Goal: Task Accomplishment & Management: Complete application form

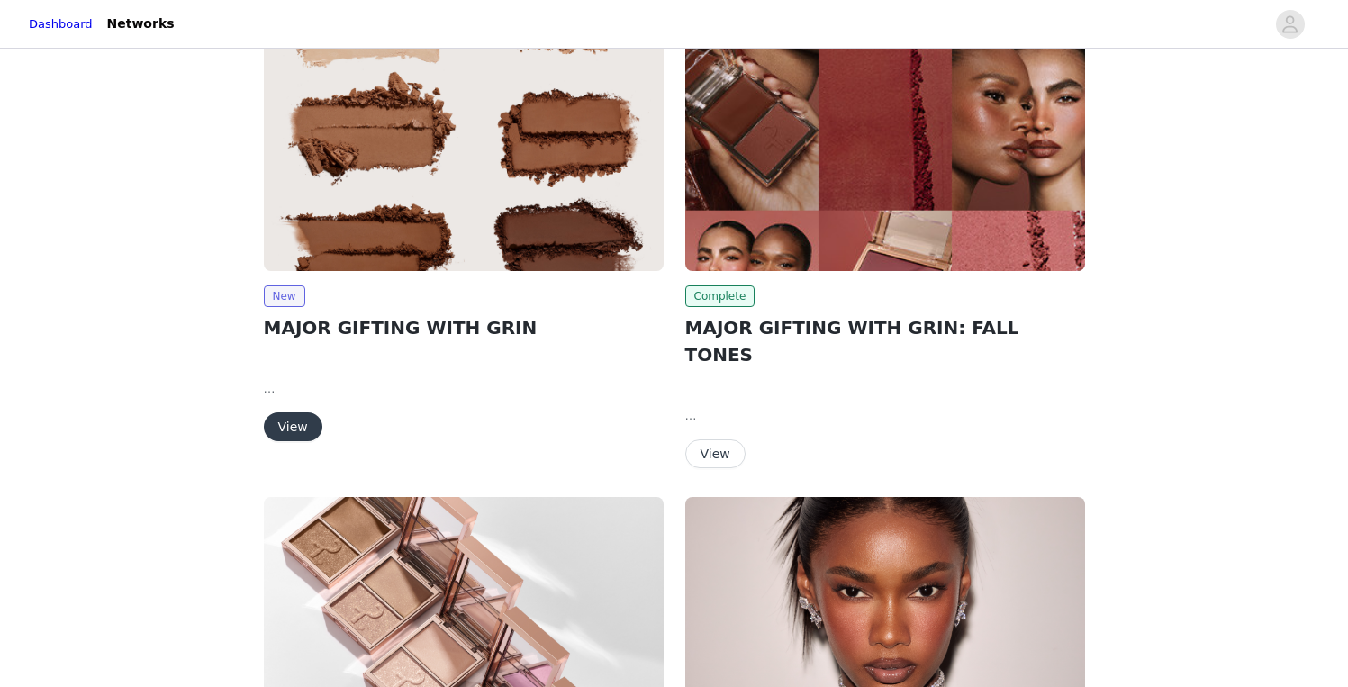
scroll to position [108, 0]
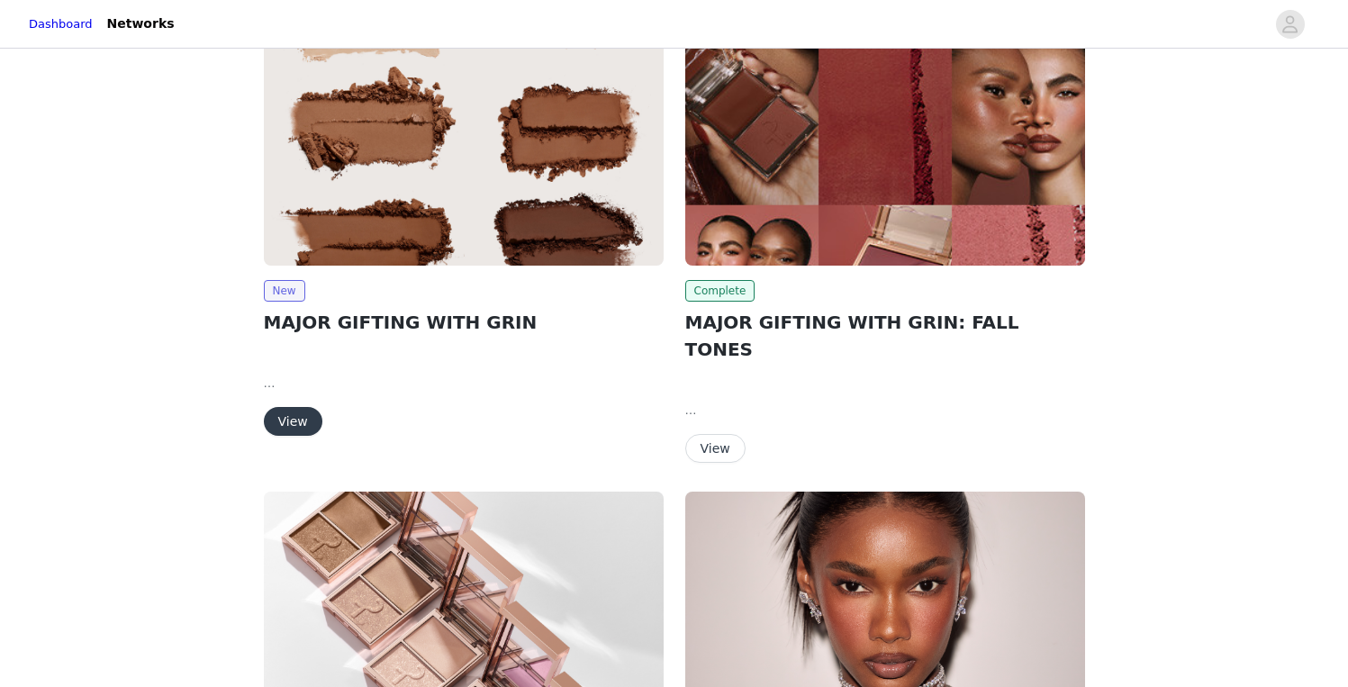
click at [306, 423] on button "View" at bounding box center [293, 421] width 59 height 29
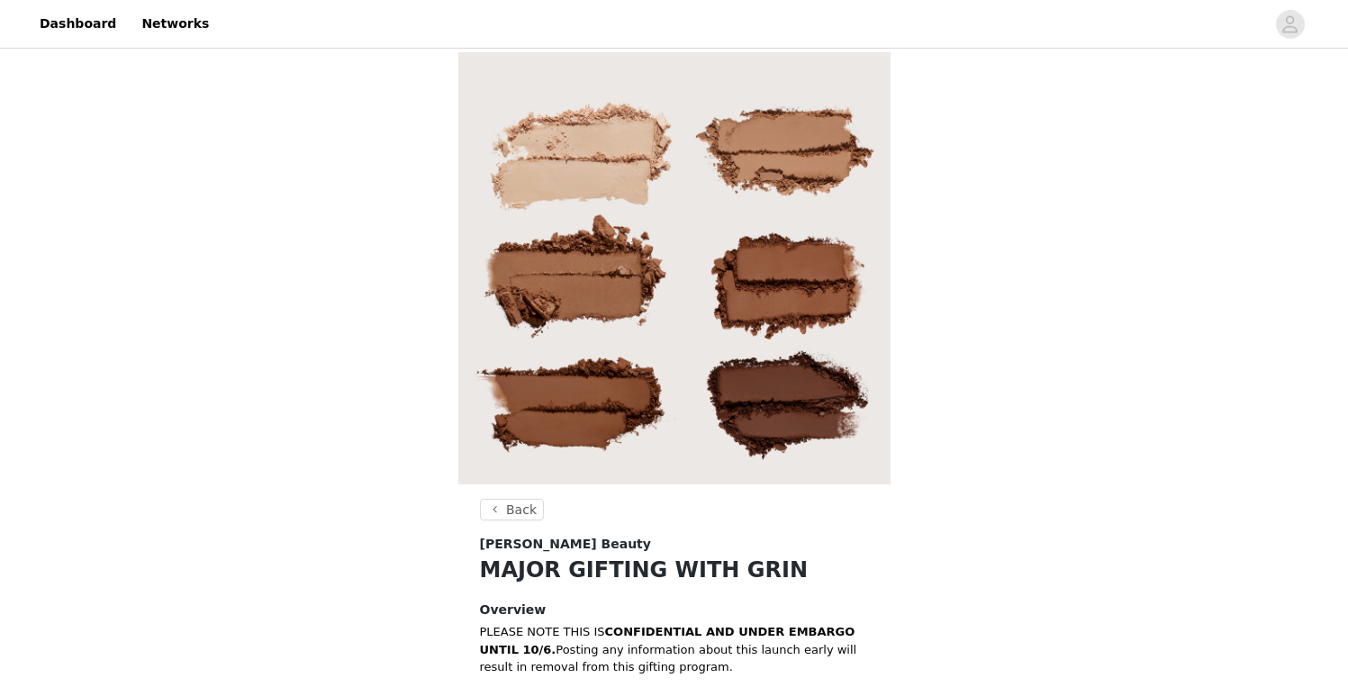
scroll to position [587, 0]
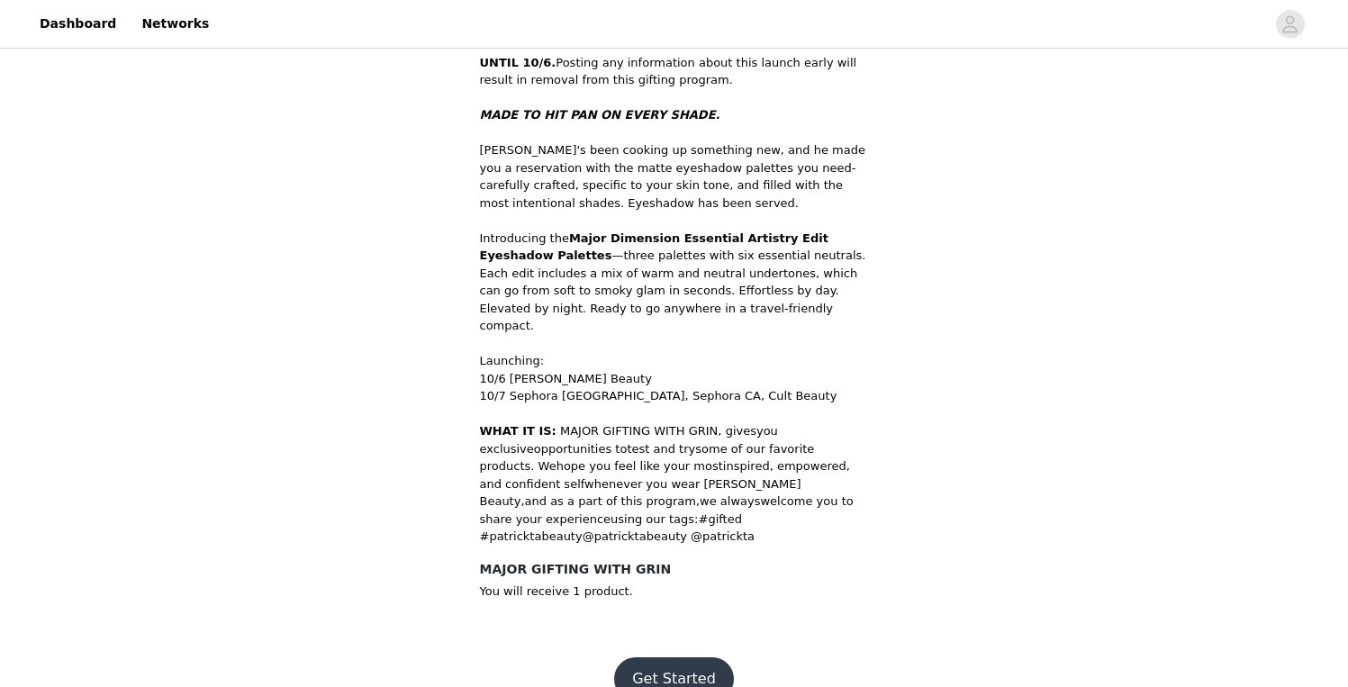
click at [673, 657] on button "Get Started" at bounding box center [674, 678] width 120 height 43
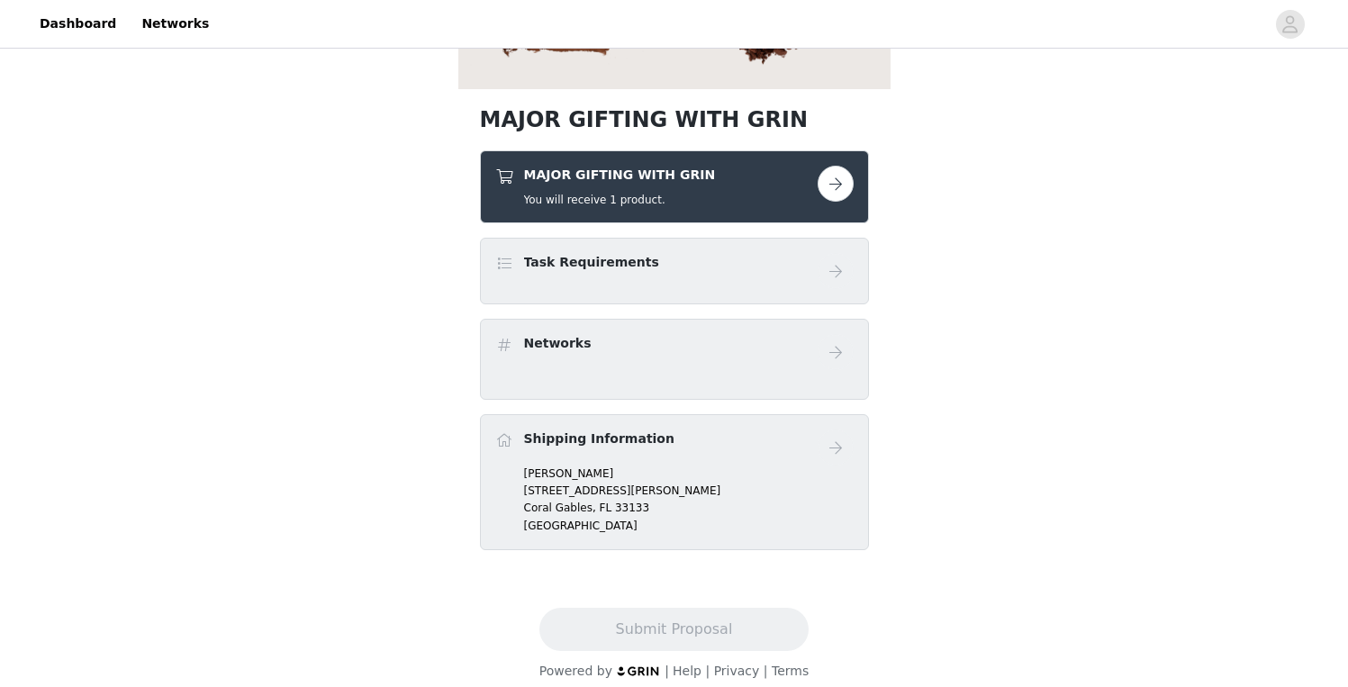
scroll to position [411, 0]
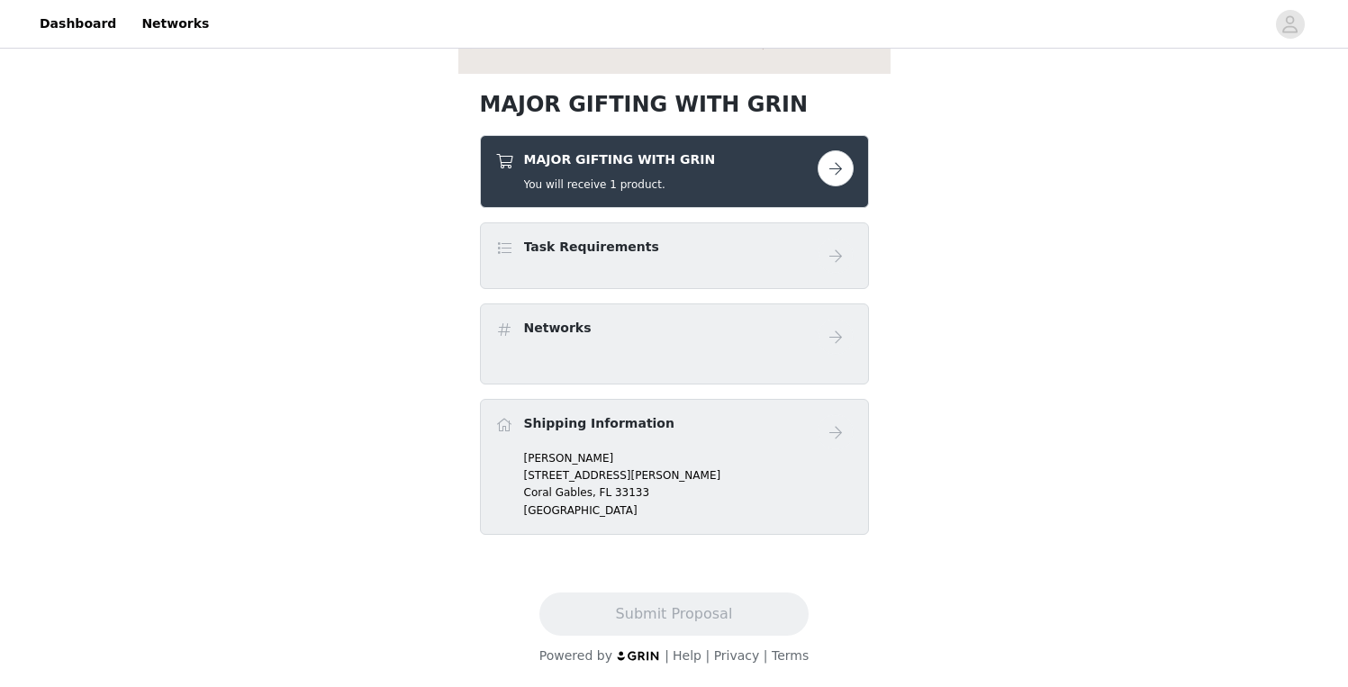
click at [850, 178] on link at bounding box center [836, 168] width 36 height 36
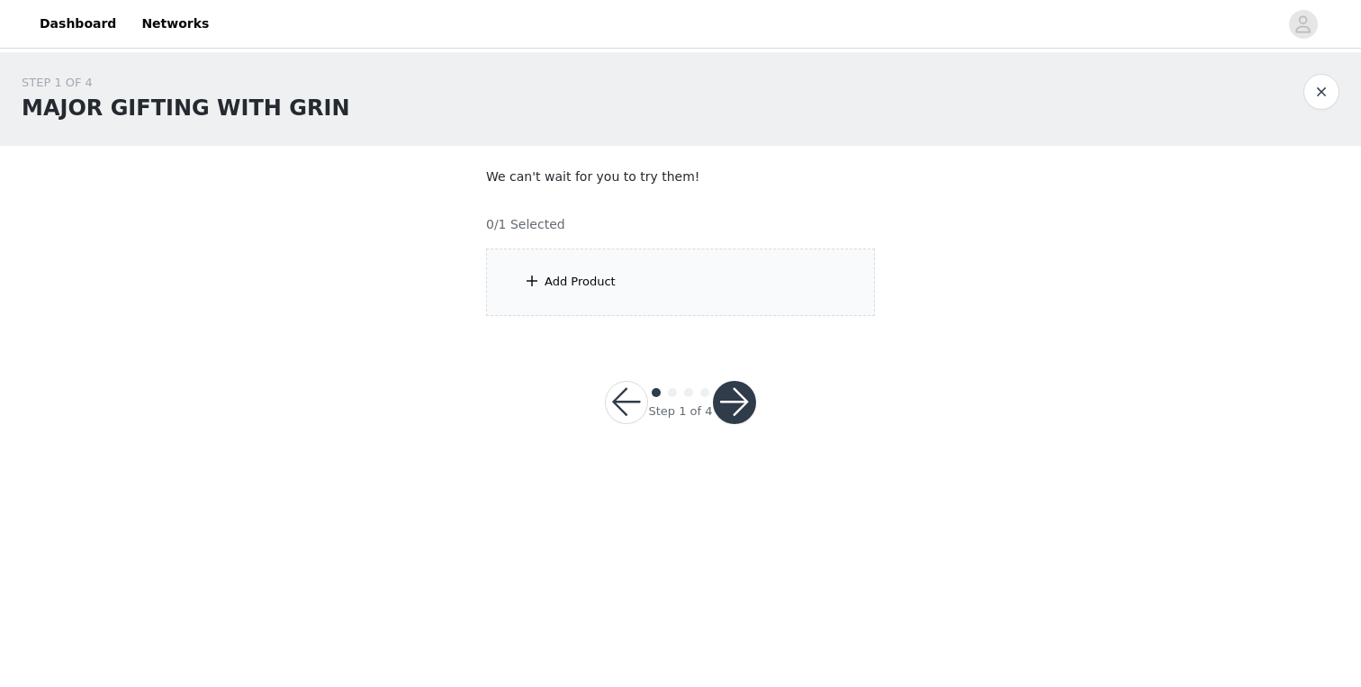
click at [704, 274] on div "Add Product" at bounding box center [680, 282] width 389 height 68
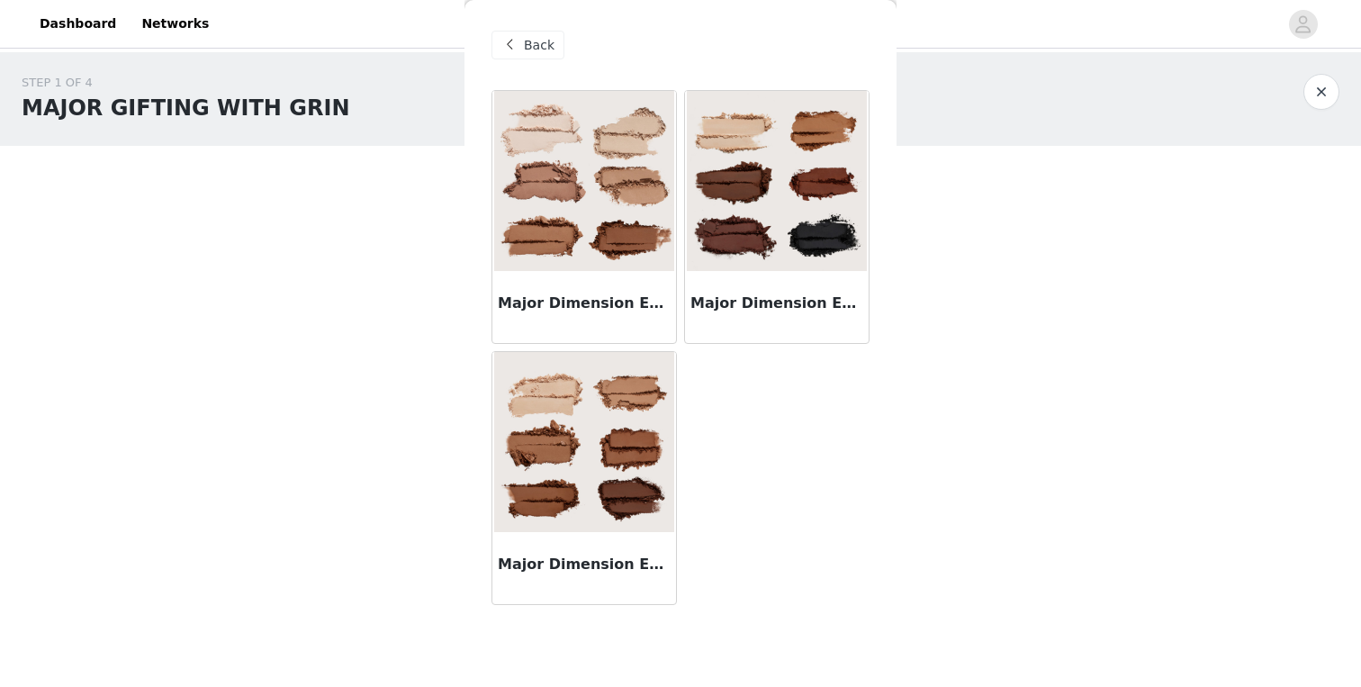
click at [641, 271] on div "Major Dimension Essential Artistry Edit Eyeshadow Palette - Light" at bounding box center [584, 307] width 184 height 72
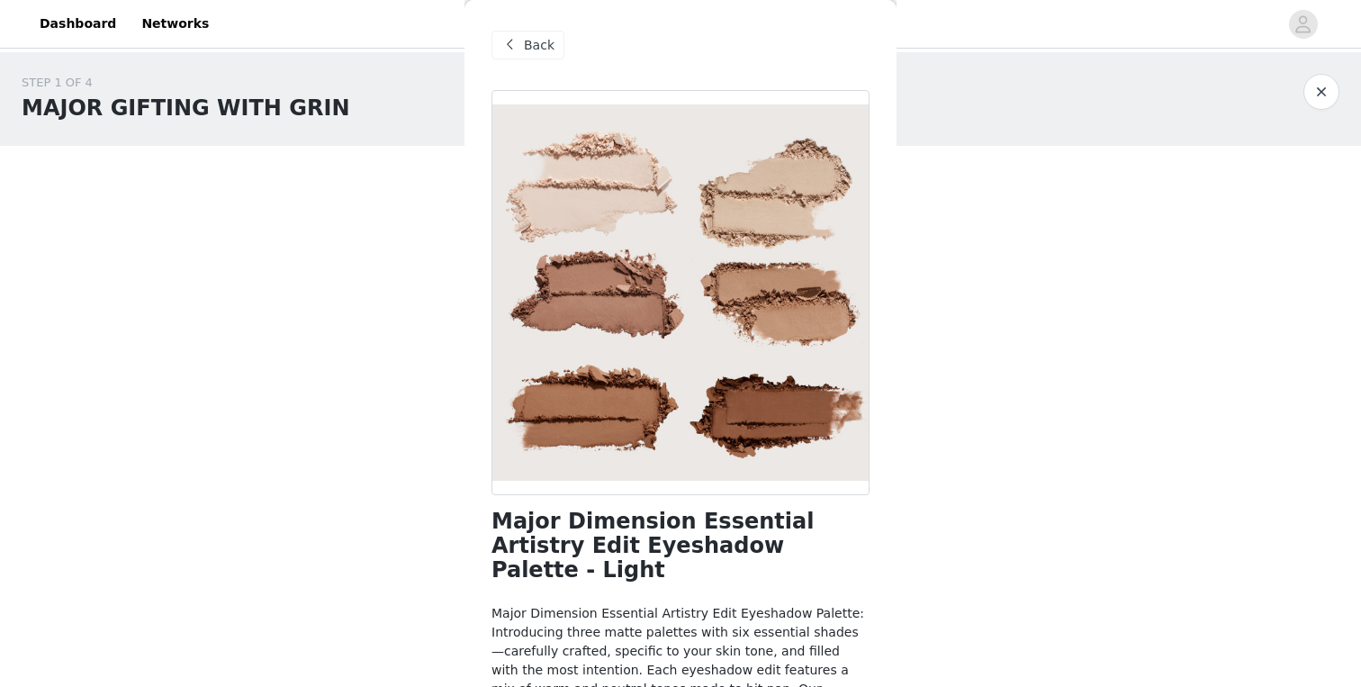
click at [538, 56] on div "Back" at bounding box center [528, 45] width 73 height 29
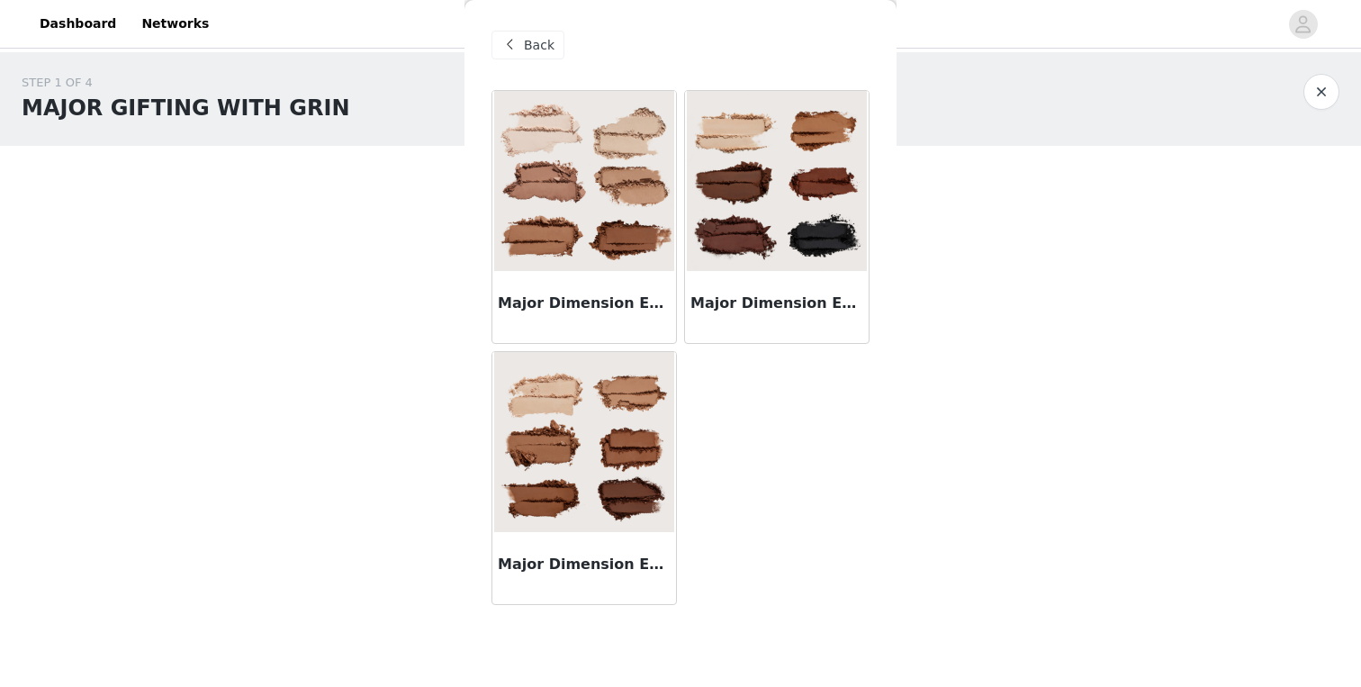
click at [781, 297] on h3 "Major Dimension Essential Artistry Edit Eyeshadow Palette - Deep" at bounding box center [777, 304] width 173 height 22
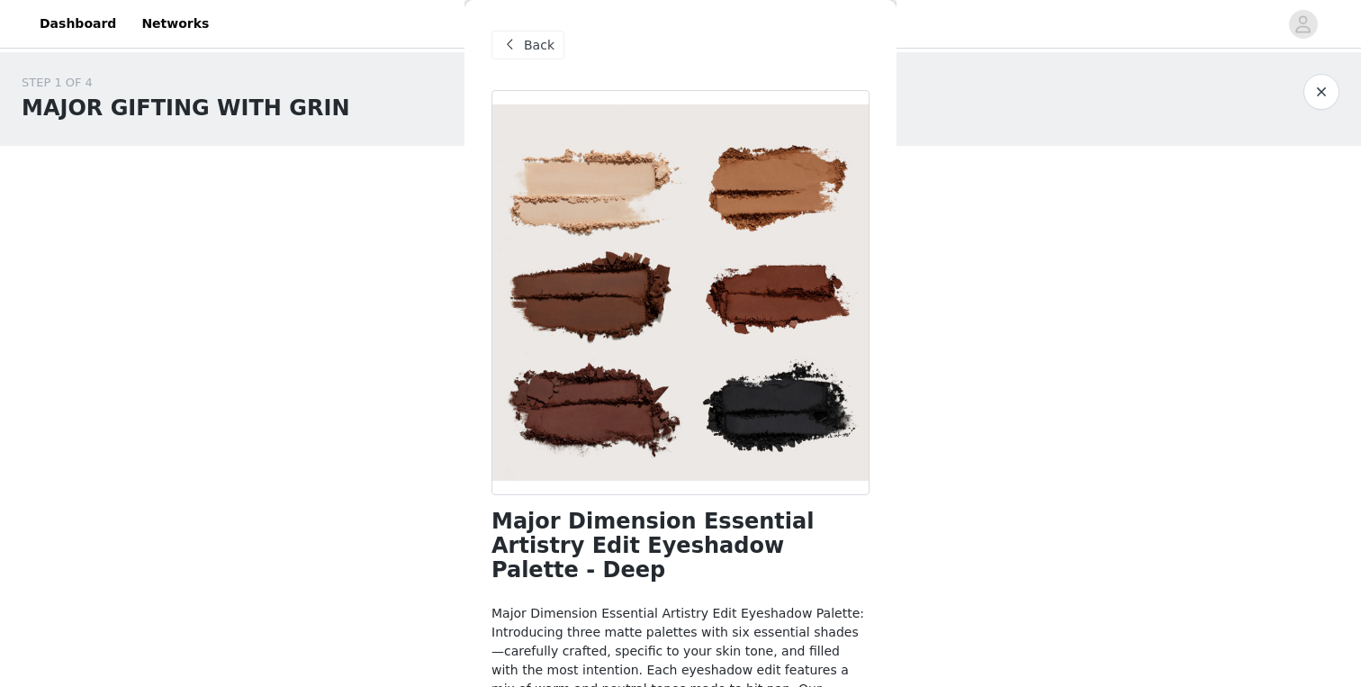
click at [544, 50] on span "Back" at bounding box center [539, 45] width 31 height 19
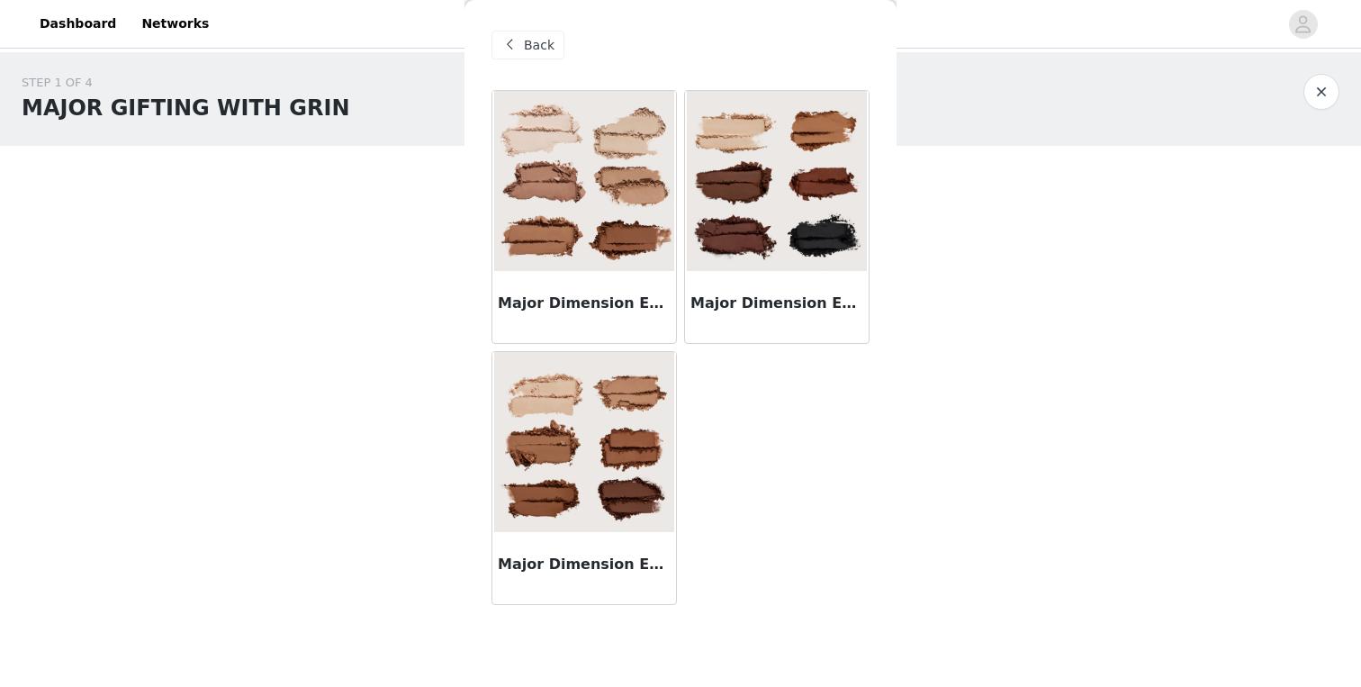
click at [594, 456] on img at bounding box center [584, 442] width 180 height 180
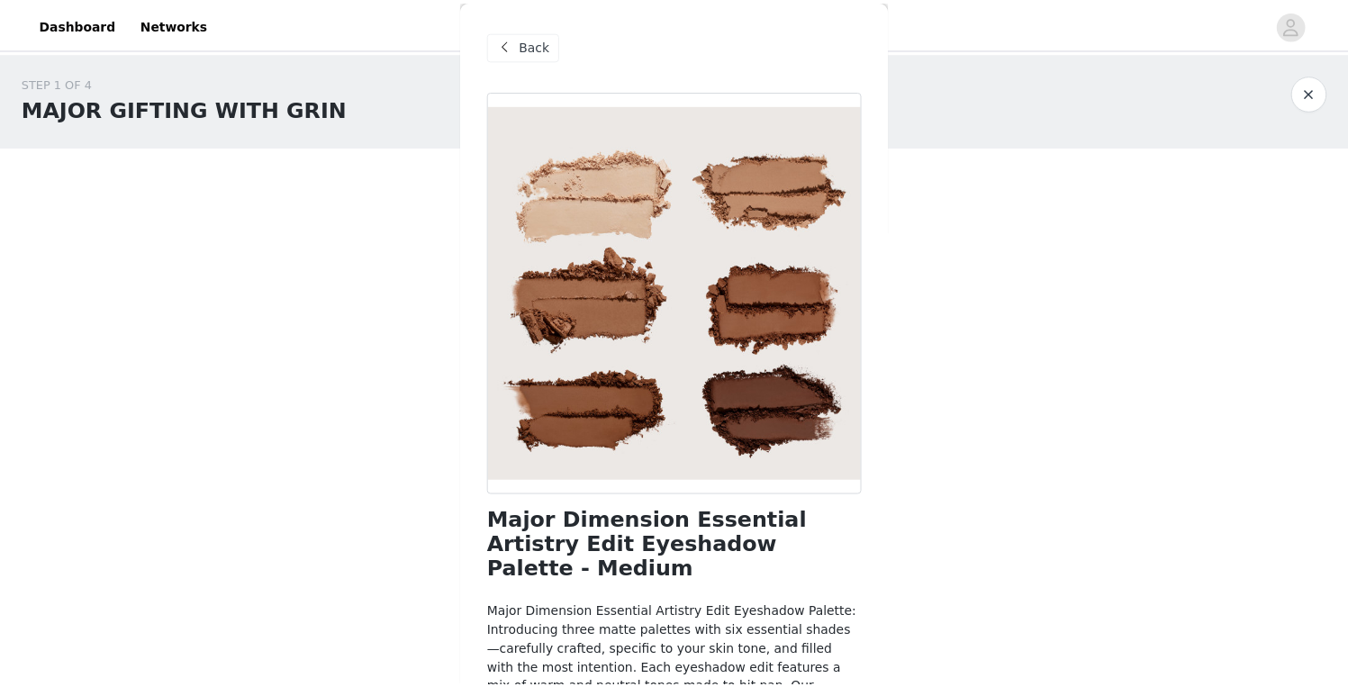
scroll to position [139, 0]
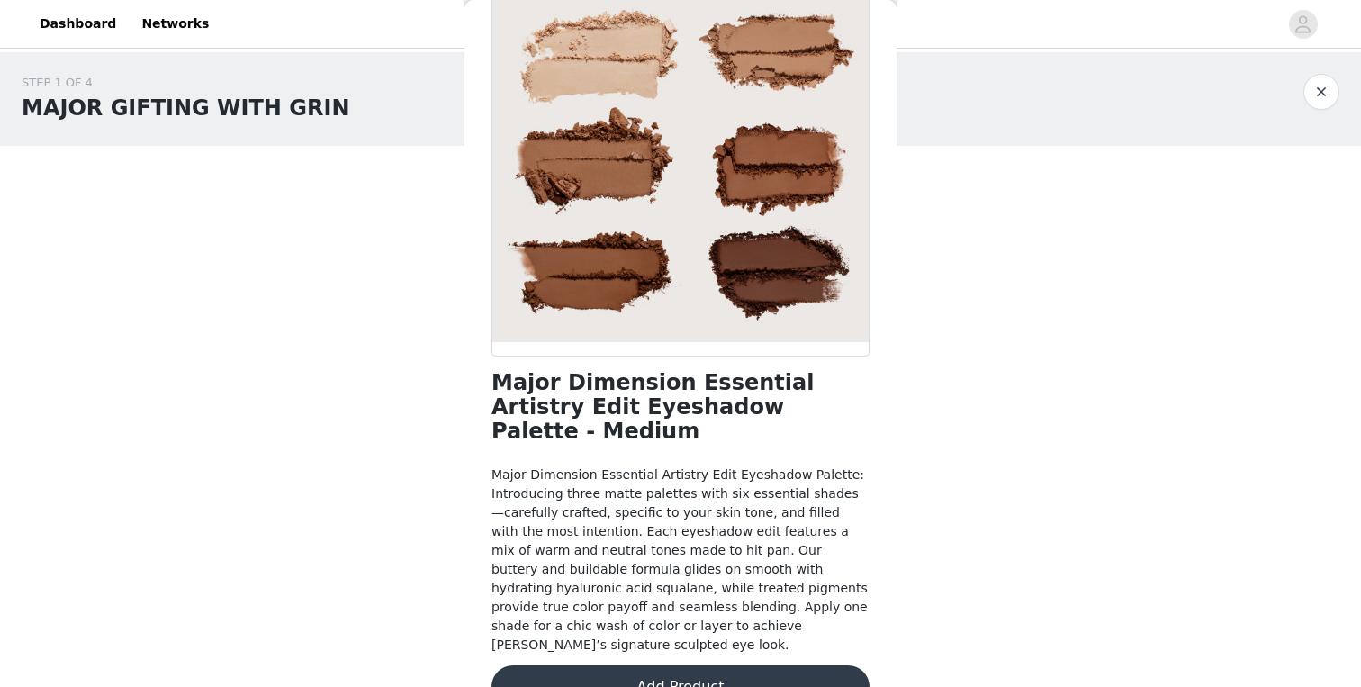
click at [636, 665] on button "Add Product" at bounding box center [681, 686] width 378 height 43
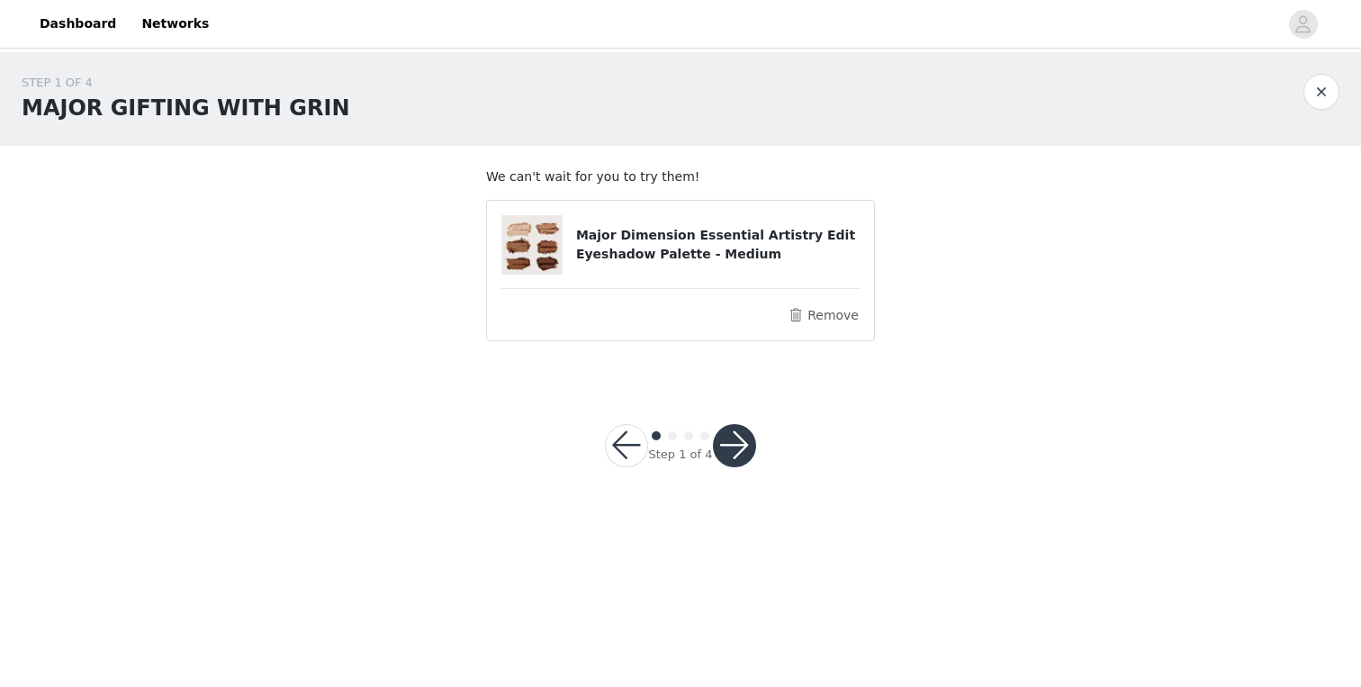
click at [741, 438] on button "button" at bounding box center [734, 445] width 43 height 43
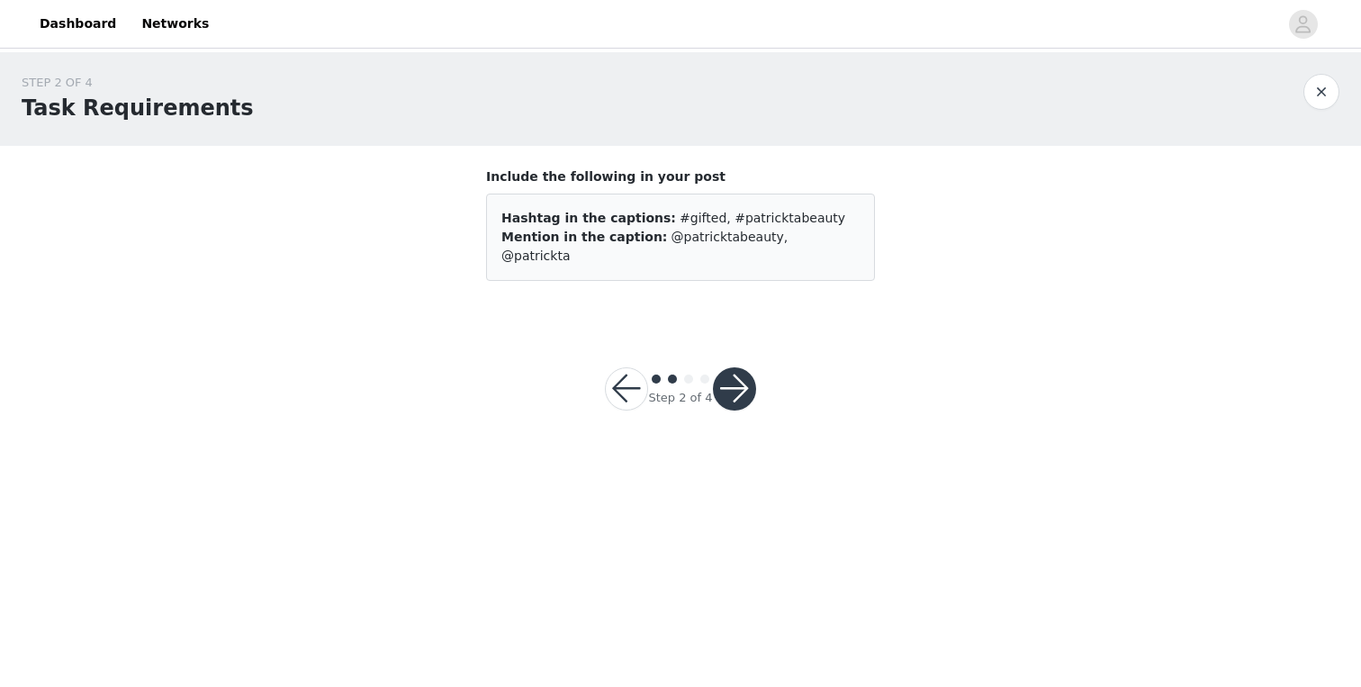
click at [745, 367] on button "button" at bounding box center [734, 388] width 43 height 43
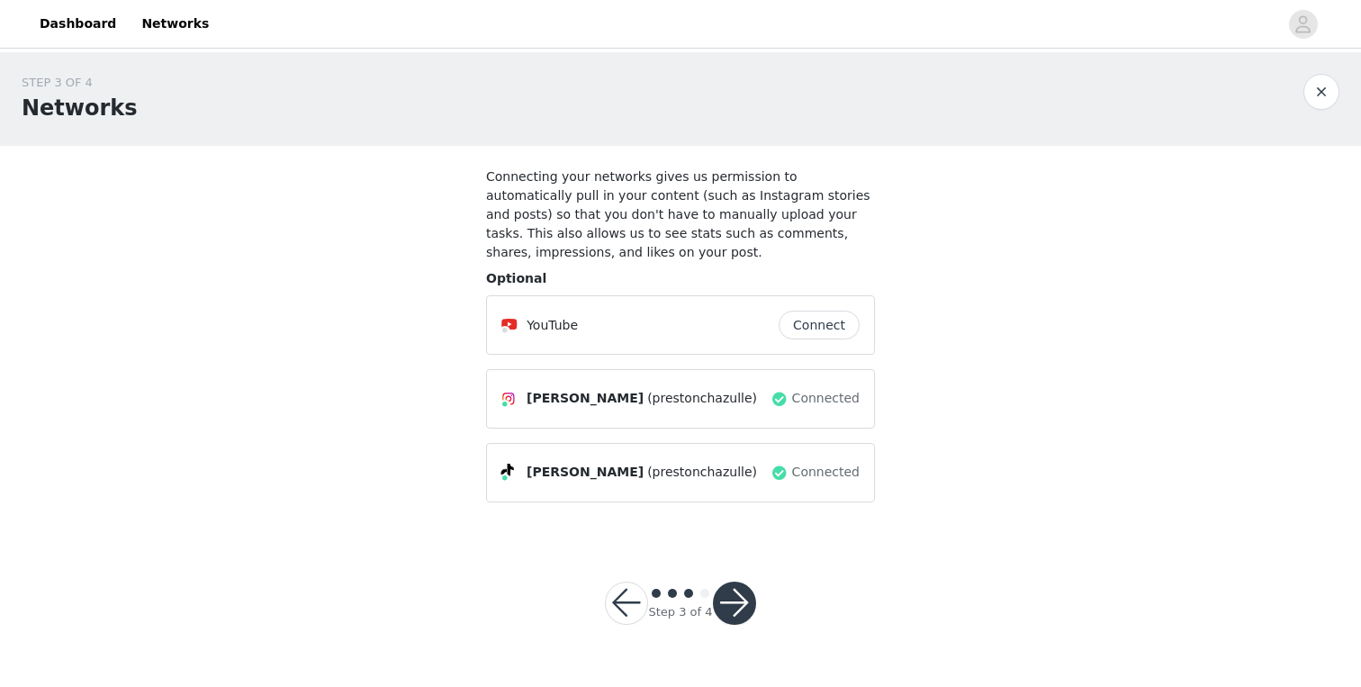
click at [740, 607] on button "button" at bounding box center [734, 603] width 43 height 43
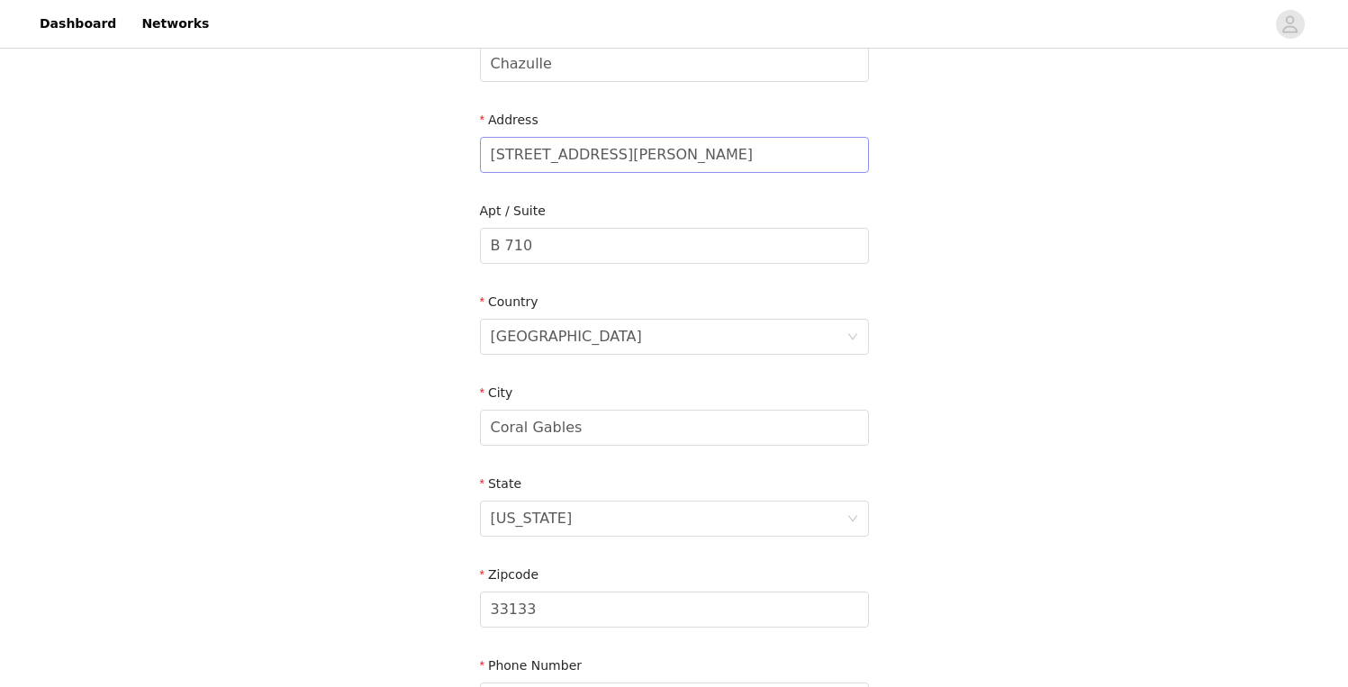
scroll to position [540, 0]
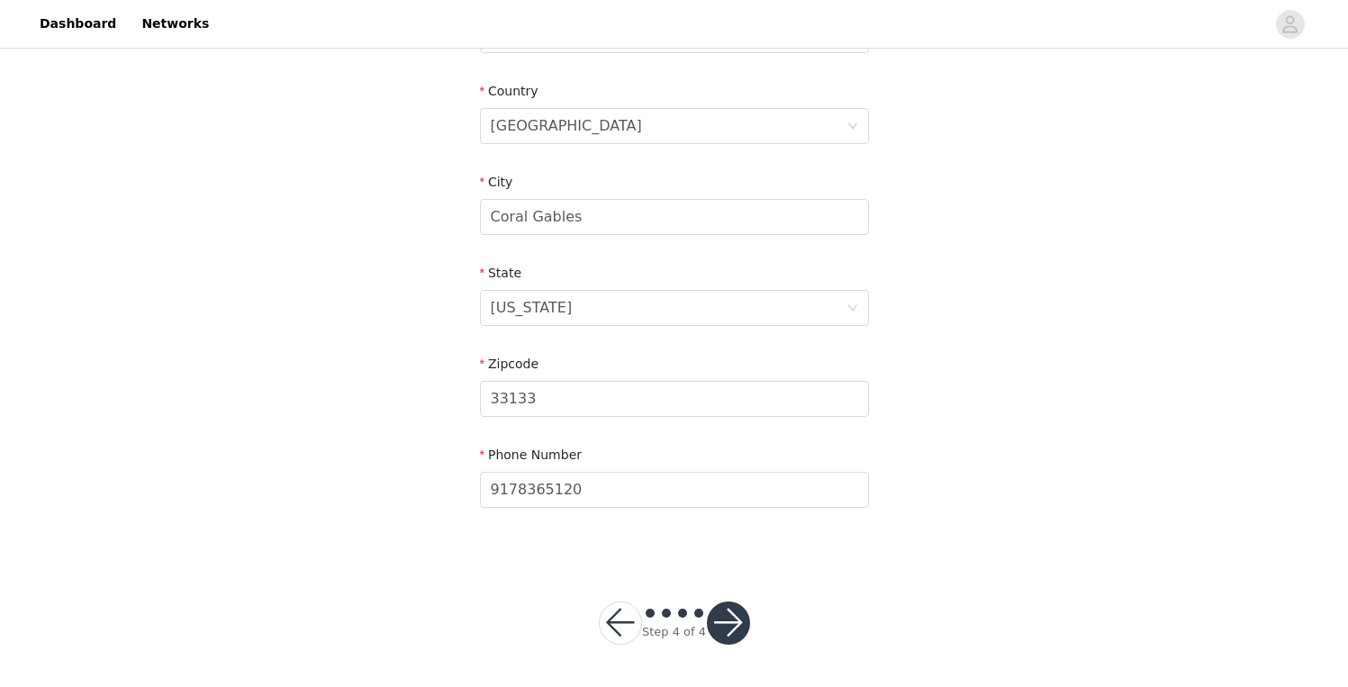
drag, startPoint x: 727, startPoint y: 616, endPoint x: 380, endPoint y: 343, distance: 441.1
click at [380, 343] on div "STEP 4 OF 4 Shipping Information Email pchazulle@gmail.com First Name Preston L…" at bounding box center [674, 100] width 1348 height 1176
click at [734, 627] on button "button" at bounding box center [728, 622] width 43 height 43
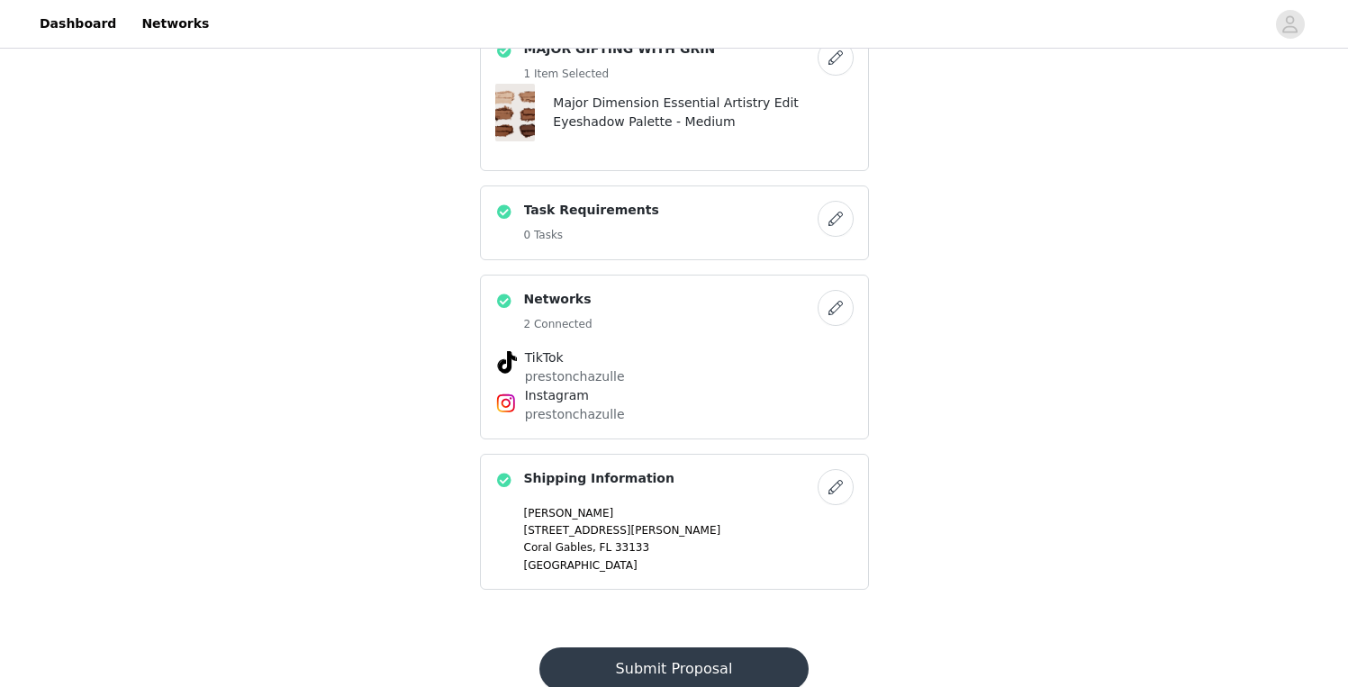
scroll to position [576, 0]
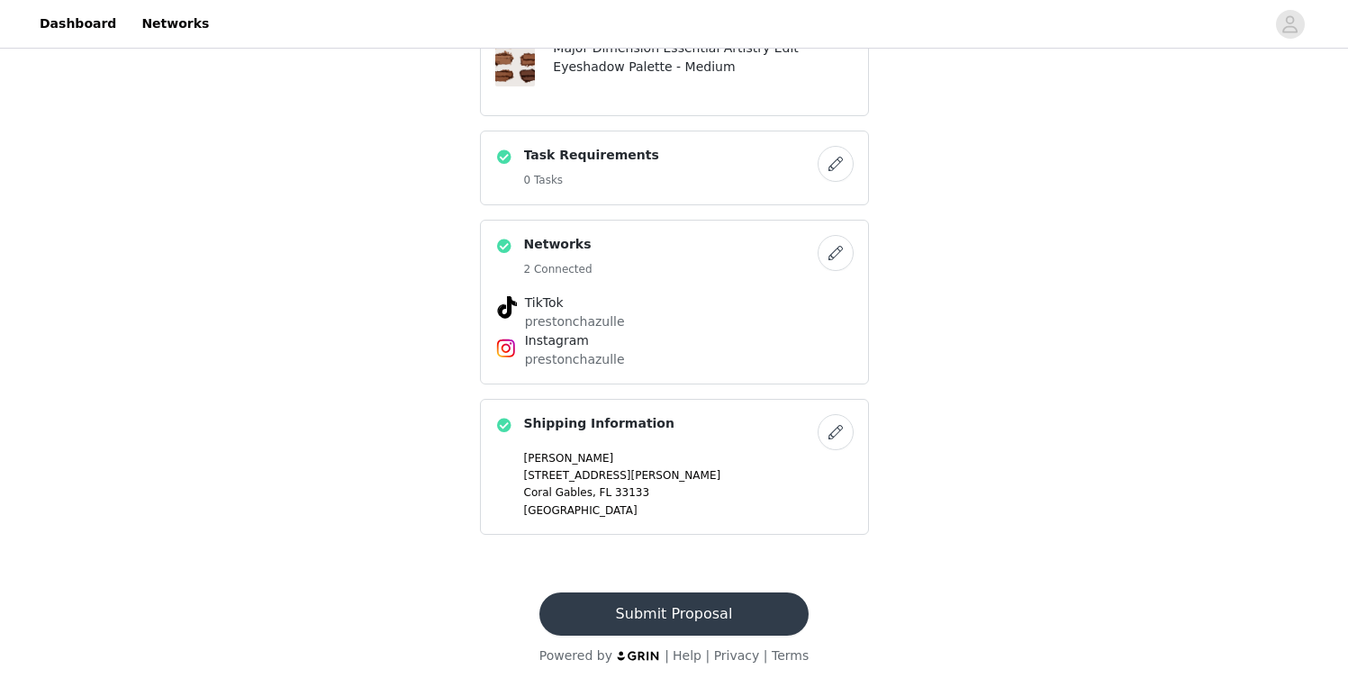
click at [651, 614] on button "Submit Proposal" at bounding box center [673, 613] width 269 height 43
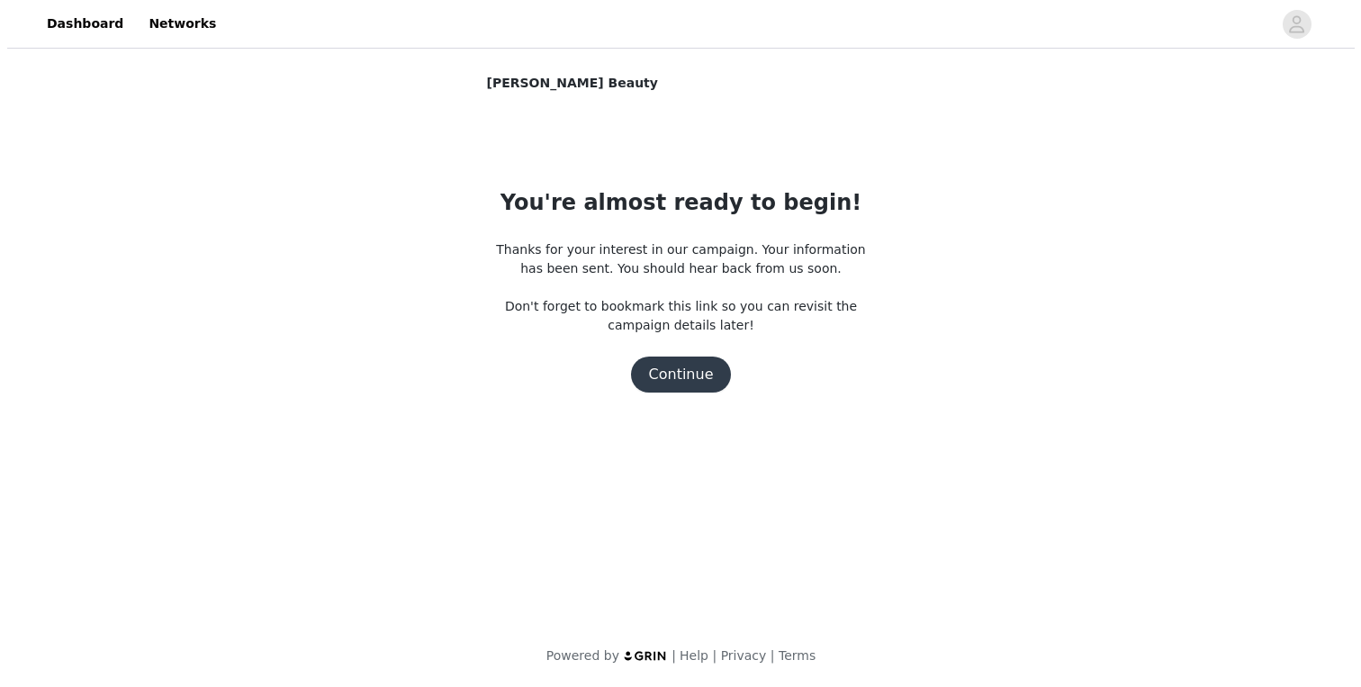
scroll to position [0, 0]
click at [695, 375] on button "Continue" at bounding box center [680, 375] width 101 height 36
